Goal: Navigation & Orientation: Find specific page/section

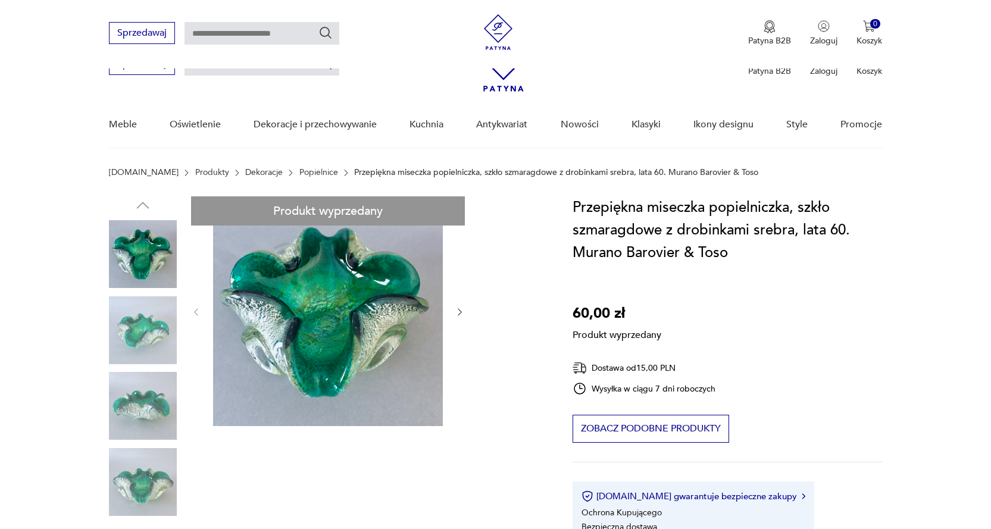
scroll to position [238, 0]
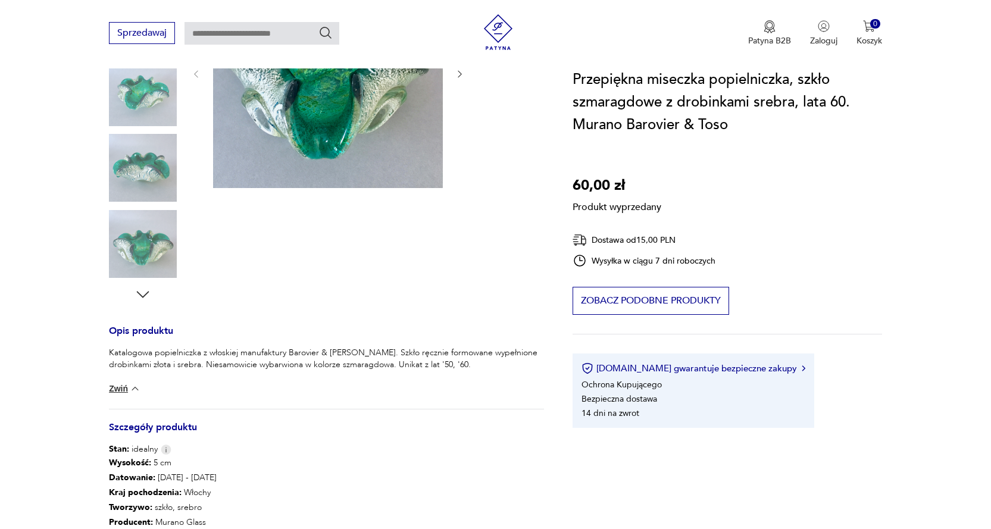
click at [153, 397] on div "Katalogowa popielniczka z włoskiej manufaktury Barovier & [PERSON_NAME]. Szkło …" at bounding box center [326, 378] width 435 height 62
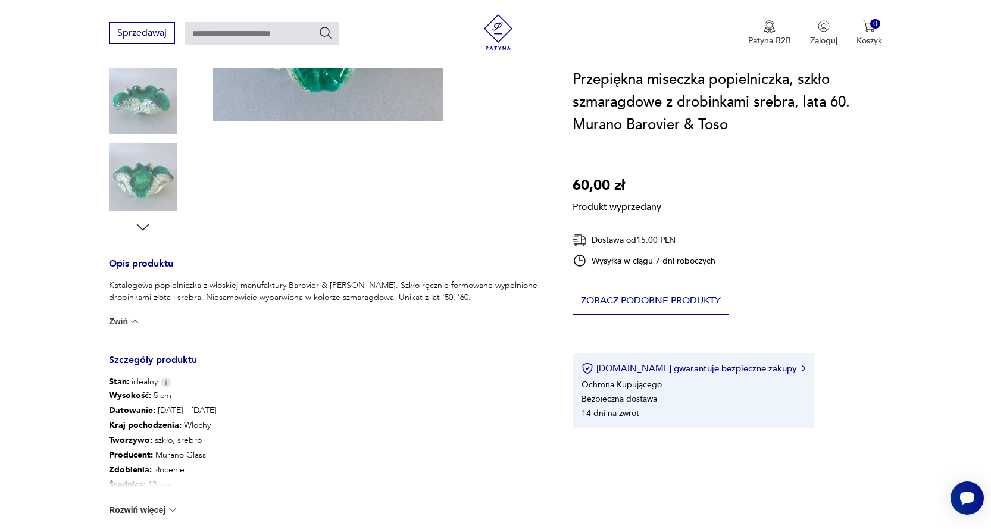
scroll to position [119, 0]
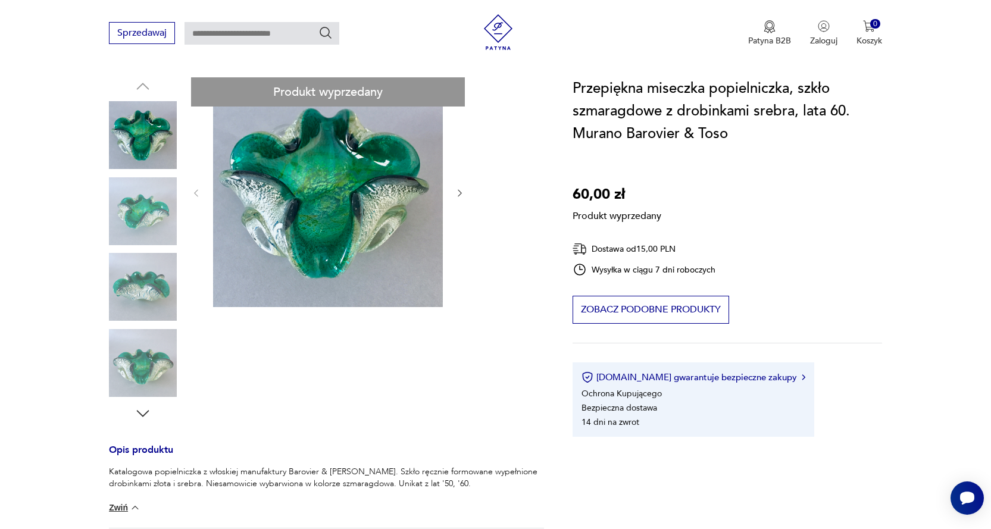
click at [459, 192] on div "Produkt wyprzedany Opis produktu Katalogowa popielniczka z włoskiej manufaktury…" at bounding box center [326, 426] width 435 height 698
click at [124, 377] on div "Produkt wyprzedany Opis produktu Katalogowa popielniczka z włoskiej manufaktury…" at bounding box center [326, 426] width 435 height 698
click at [459, 191] on div "Produkt wyprzedany Opis produktu Katalogowa popielniczka z włoskiej manufaktury…" at bounding box center [326, 426] width 435 height 698
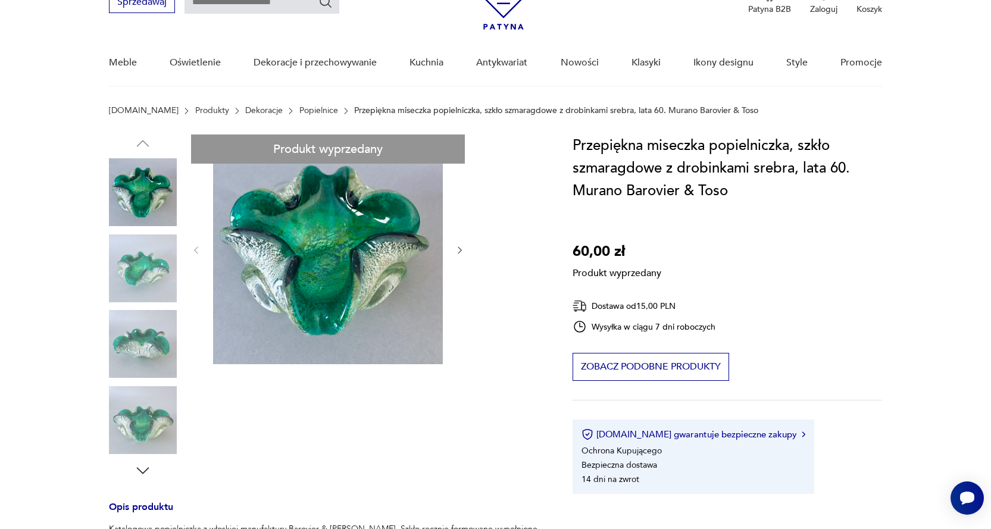
scroll to position [0, 0]
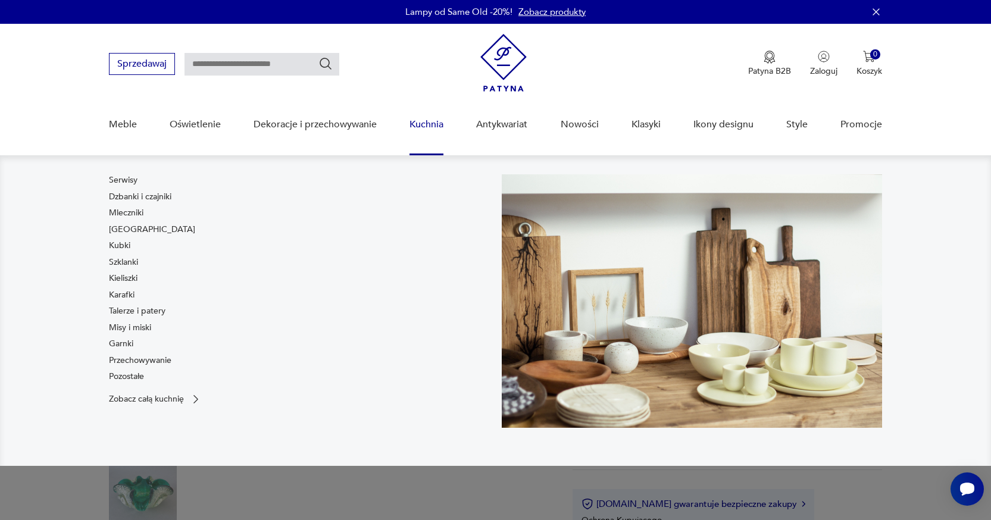
click at [515, 124] on link "Antykwariat" at bounding box center [501, 125] width 51 height 46
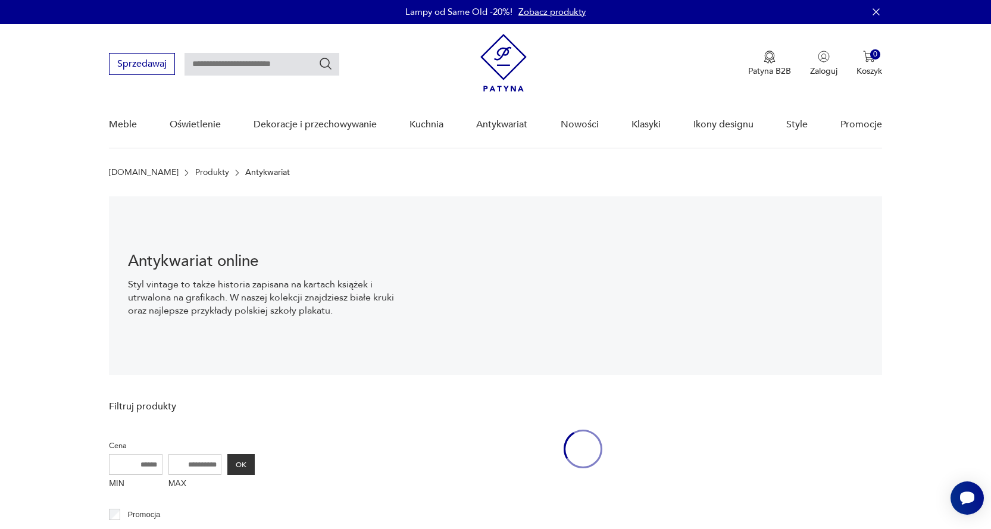
scroll to position [17, 0]
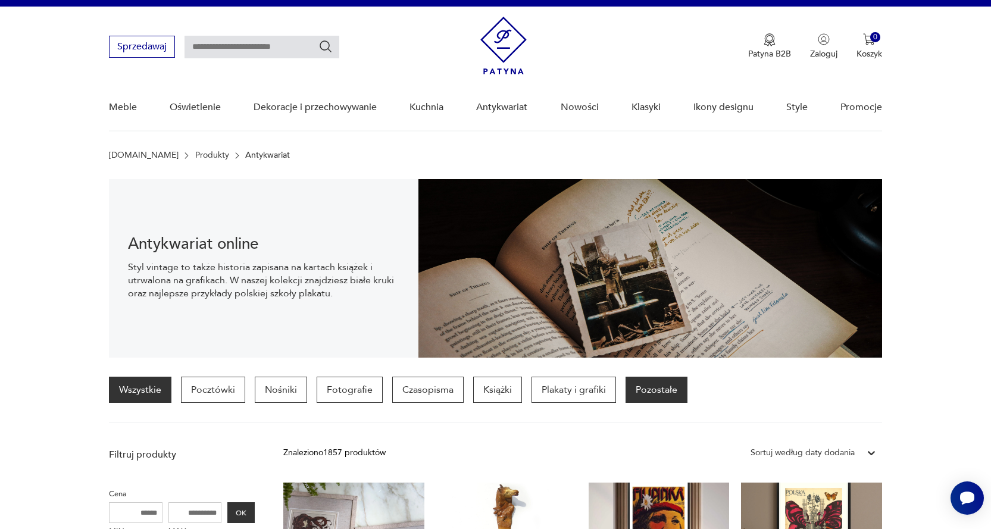
click at [642, 394] on p "Pozostałe" at bounding box center [656, 390] width 62 height 26
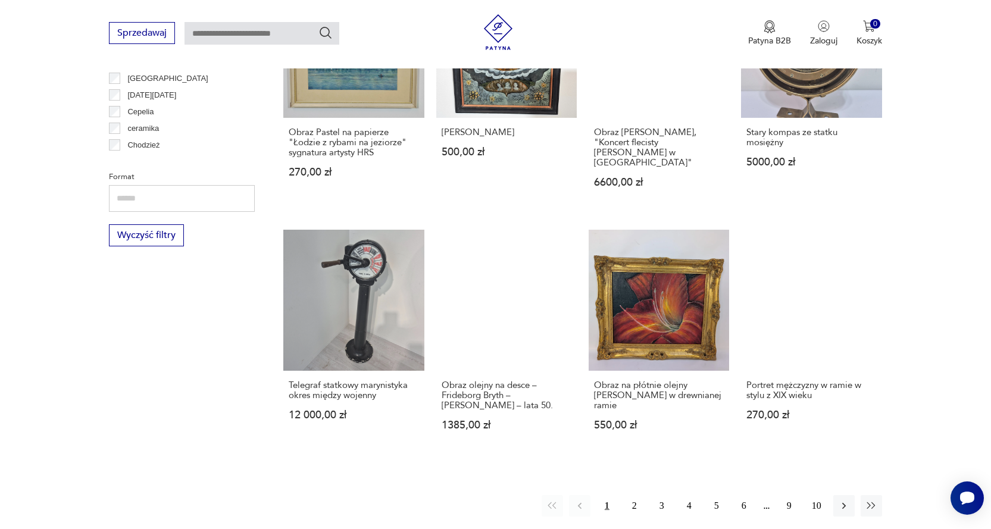
scroll to position [1054, 0]
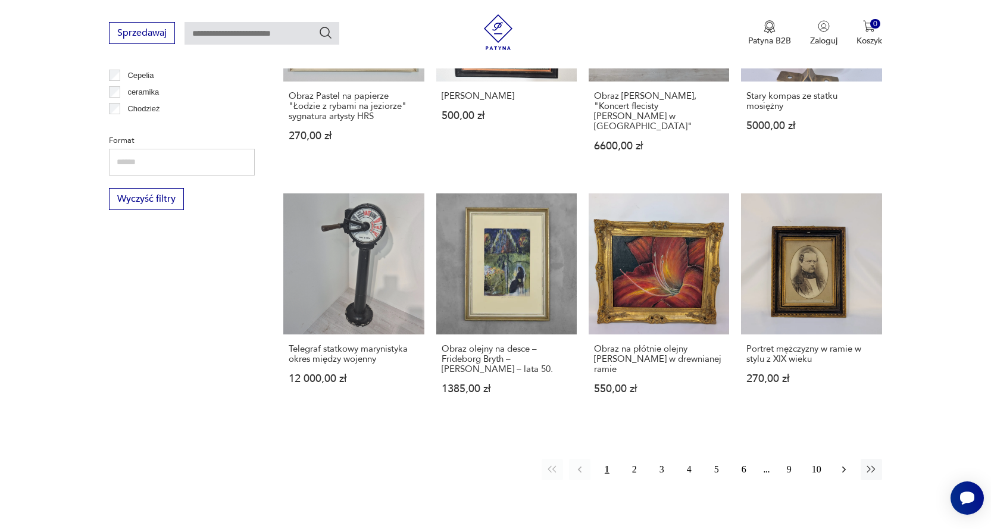
click at [845, 463] on icon "button" at bounding box center [844, 469] width 12 height 12
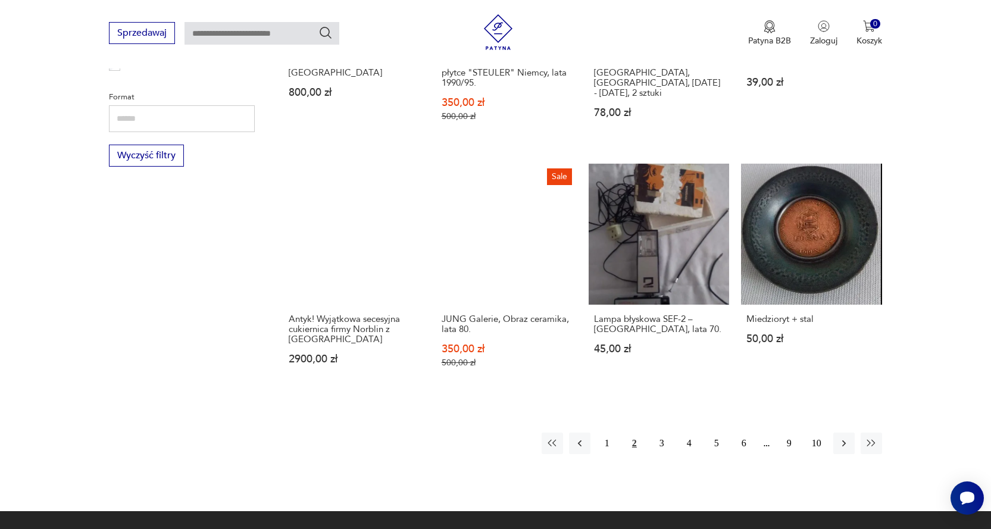
scroll to position [1113, 0]
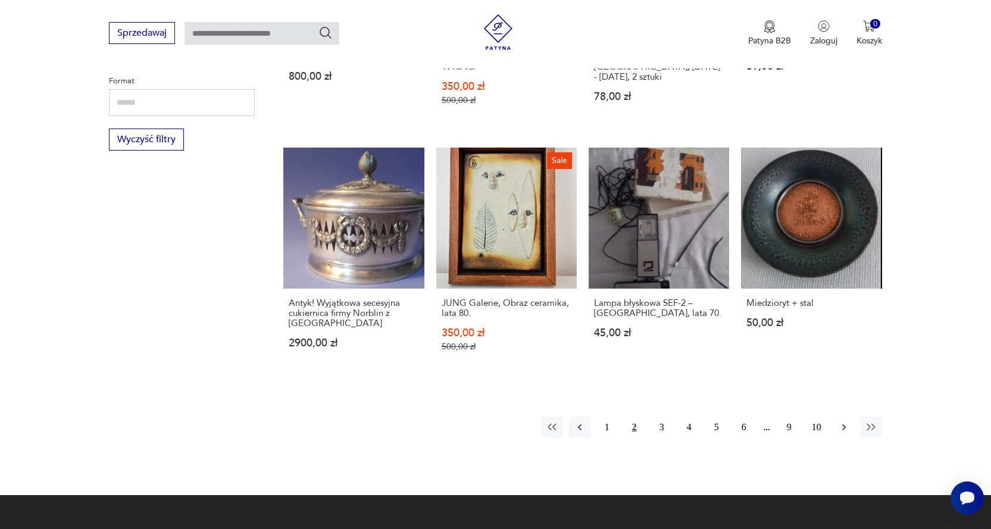
click at [845, 421] on icon "button" at bounding box center [844, 427] width 12 height 12
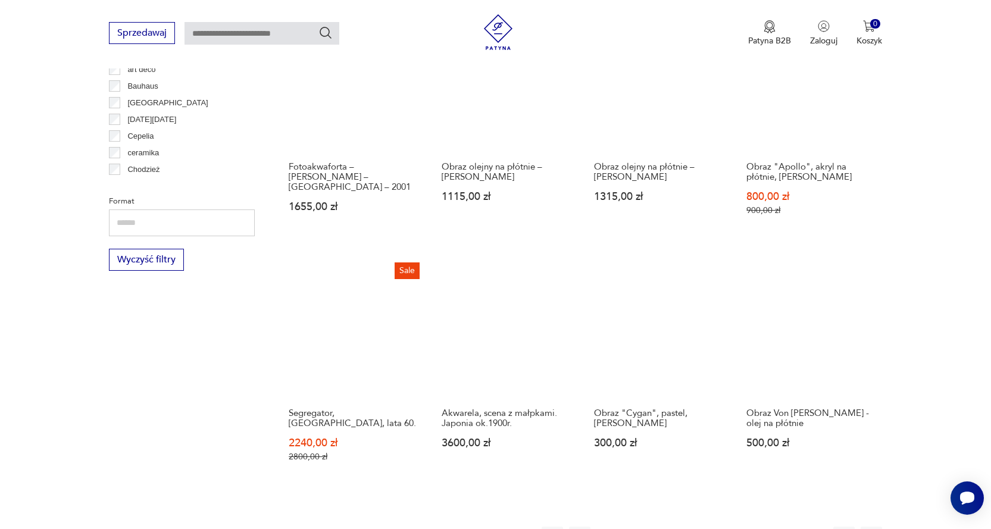
scroll to position [1054, 0]
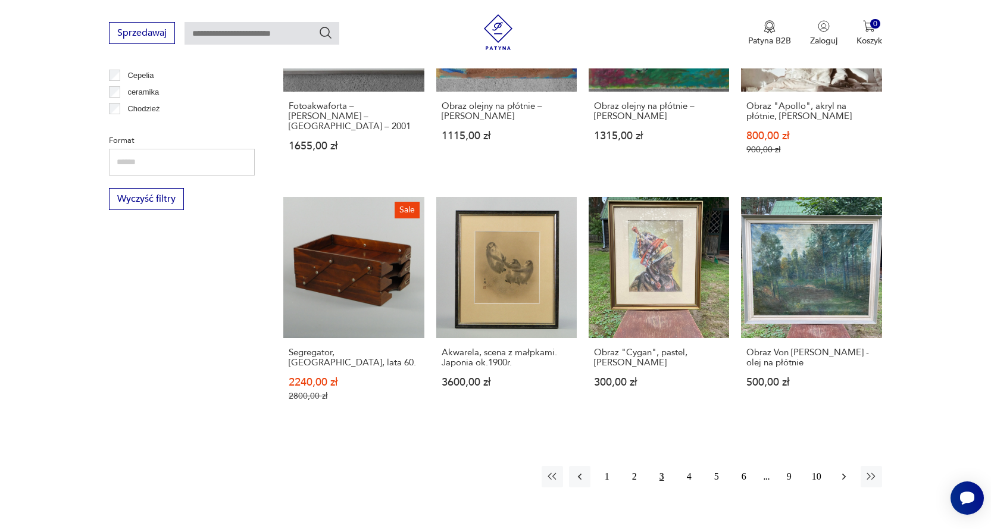
click at [842, 471] on icon "button" at bounding box center [844, 477] width 12 height 12
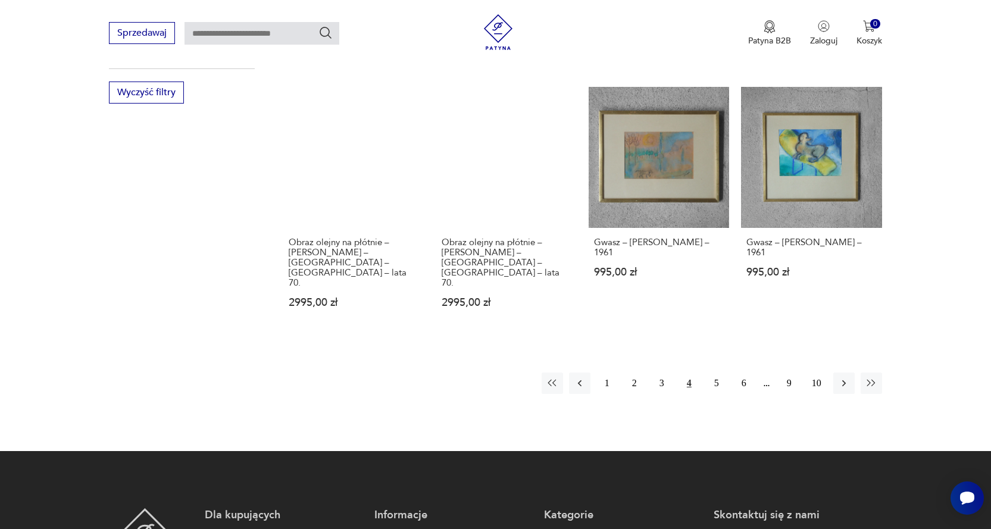
scroll to position [1173, 0]
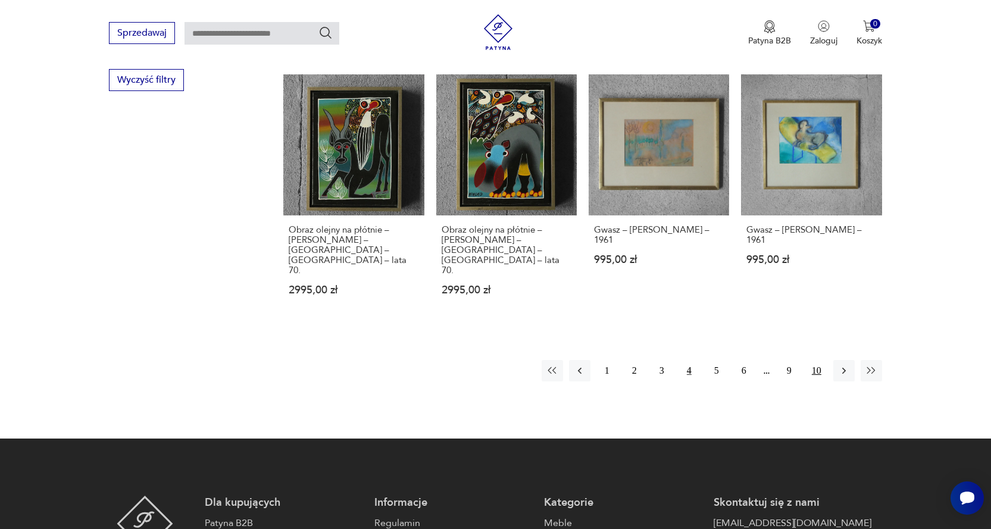
click at [817, 360] on button "10" at bounding box center [815, 370] width 21 height 21
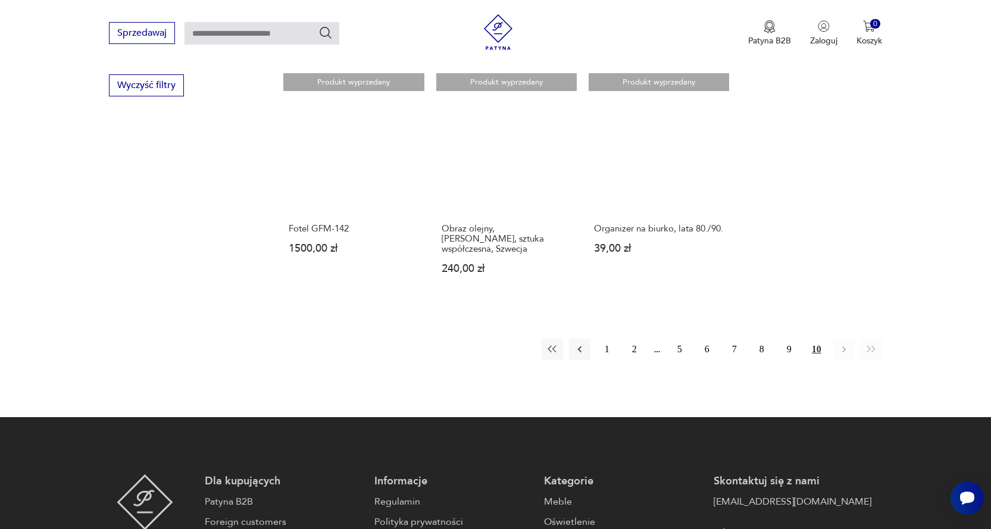
scroll to position [1173, 0]
